Goal: Transaction & Acquisition: Purchase product/service

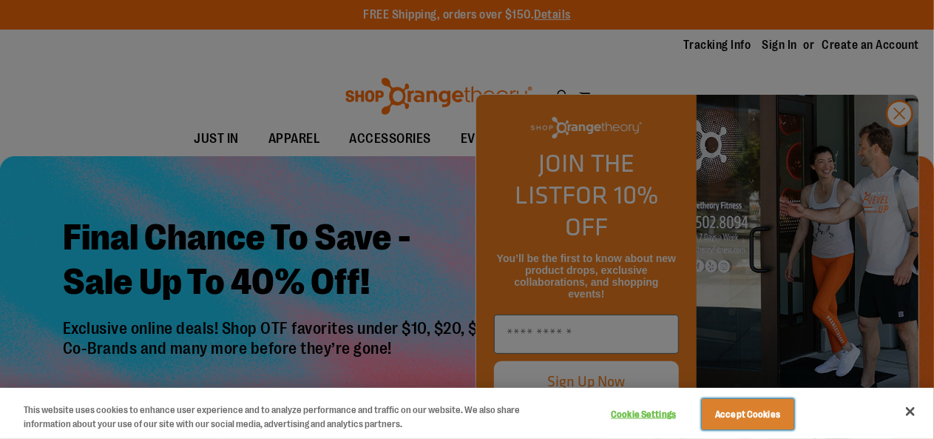
click at [771, 407] on button "Accept Cookies" at bounding box center [748, 414] width 92 height 31
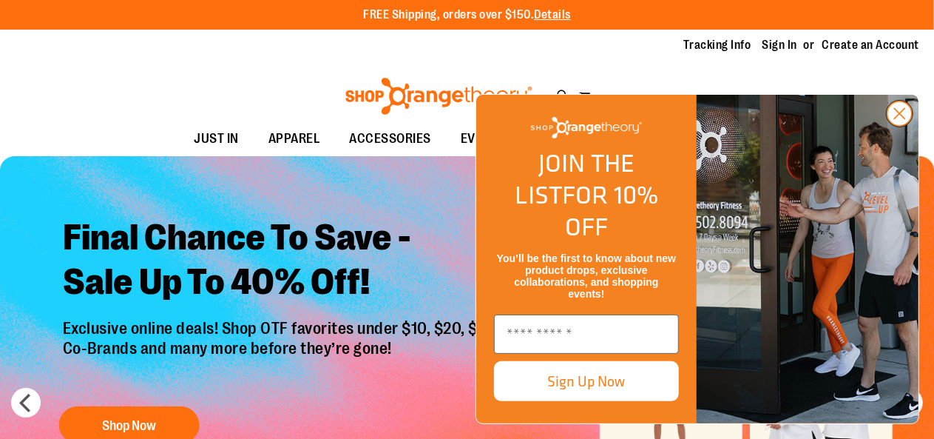
click at [899, 126] on circle "Close dialog" at bounding box center [899, 113] width 24 height 24
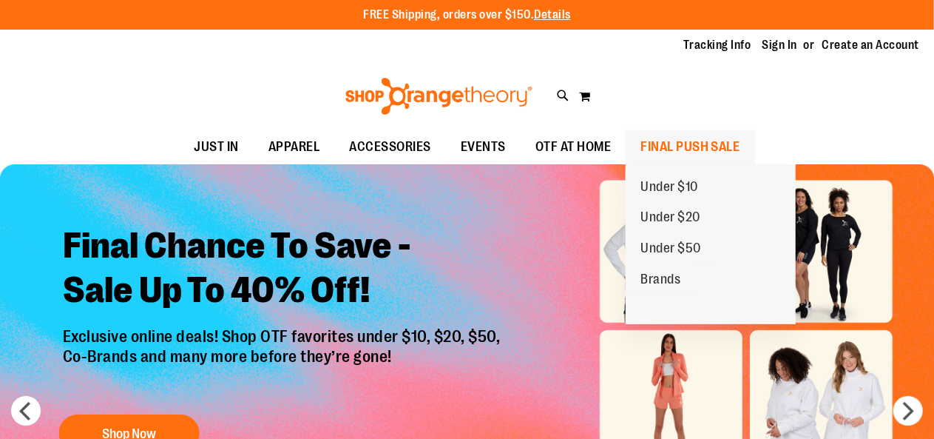
click at [695, 138] on span "FINAL PUSH SALE" at bounding box center [690, 146] width 100 height 33
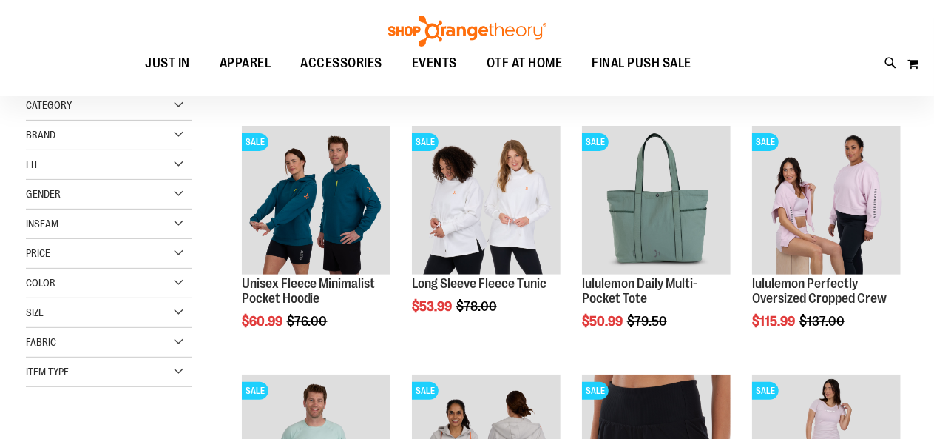
scroll to position [179, 0]
